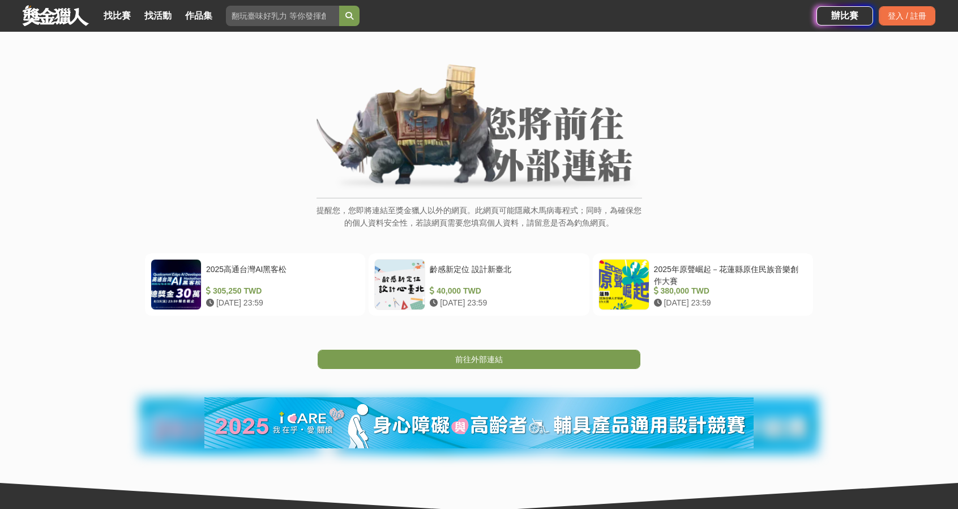
click at [484, 359] on span "前往外部連結" at bounding box center [479, 359] width 48 height 9
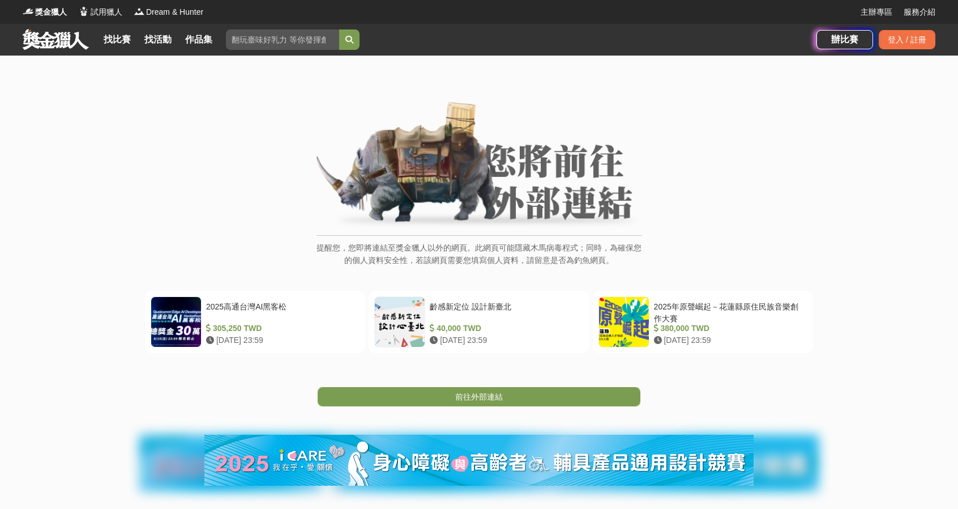
click at [494, 399] on span "前往外部連結" at bounding box center [479, 396] width 48 height 9
